Goal: Transaction & Acquisition: Purchase product/service

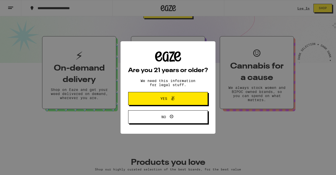
click at [170, 82] on p "We need this information for legal stuff." at bounding box center [168, 83] width 64 height 8
click at [165, 97] on span "Yes" at bounding box center [164, 99] width 7 height 4
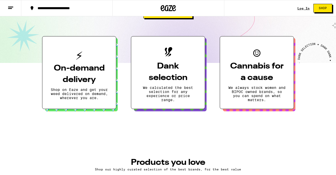
click at [299, 9] on link "Log In" at bounding box center [304, 8] width 12 height 3
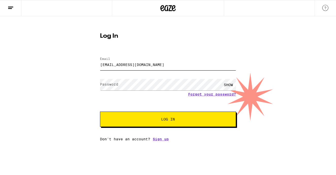
type input "[EMAIL_ADDRESS][DOMAIN_NAME]"
click at [106, 83] on label "Password" at bounding box center [109, 84] width 18 height 4
click at [140, 117] on button "Log In" at bounding box center [168, 118] width 136 height 15
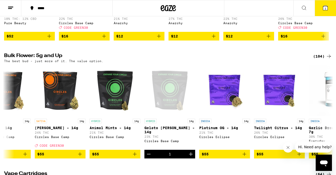
scroll to position [594, 0]
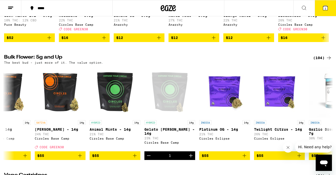
click at [327, 9] on icon at bounding box center [326, 8] width 5 height 5
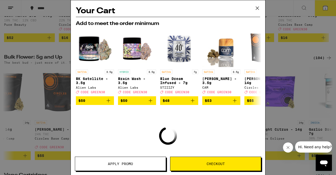
click at [116, 165] on span "Apply Promo" at bounding box center [120, 164] width 25 height 4
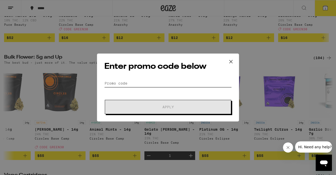
click at [137, 82] on input "Promo Code" at bounding box center [168, 83] width 128 height 8
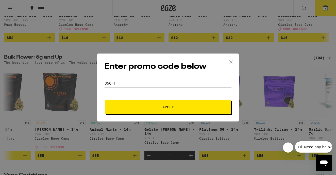
type input "35off"
click at [151, 110] on button "Apply" at bounding box center [168, 107] width 127 height 14
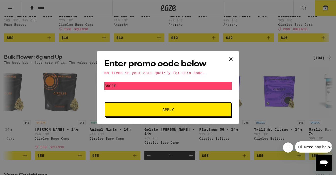
click at [232, 58] on icon at bounding box center [231, 58] width 3 height 3
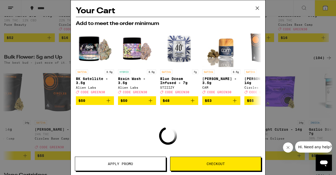
click at [257, 8] on icon at bounding box center [258, 8] width 8 height 8
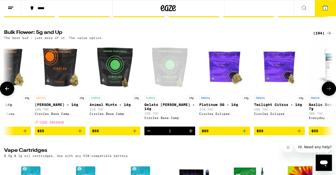
scroll to position [621, 0]
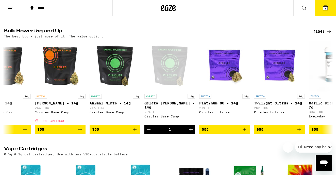
click at [323, 9] on icon at bounding box center [326, 8] width 6 height 6
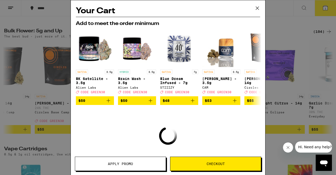
click at [111, 159] on button "Apply Promo" at bounding box center [120, 163] width 91 height 14
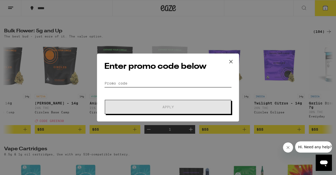
click at [118, 81] on input "Promo Code" at bounding box center [168, 83] width 128 height 8
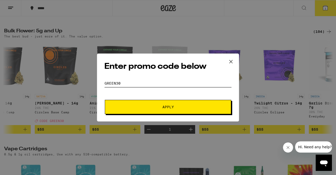
type input "green30"
click at [131, 107] on span "Apply" at bounding box center [168, 107] width 91 height 4
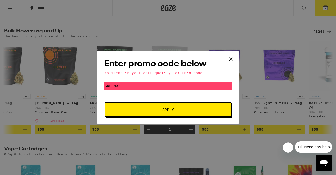
click at [227, 57] on icon at bounding box center [231, 59] width 8 height 8
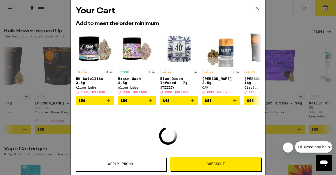
click at [215, 168] on button "Checkout" at bounding box center [215, 163] width 91 height 14
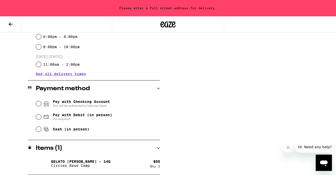
scroll to position [171, 0]
click at [40, 104] on input "Pay with Checking Account You will be redirected to link your bank" at bounding box center [38, 103] width 5 height 5
